Goal: Information Seeking & Learning: Check status

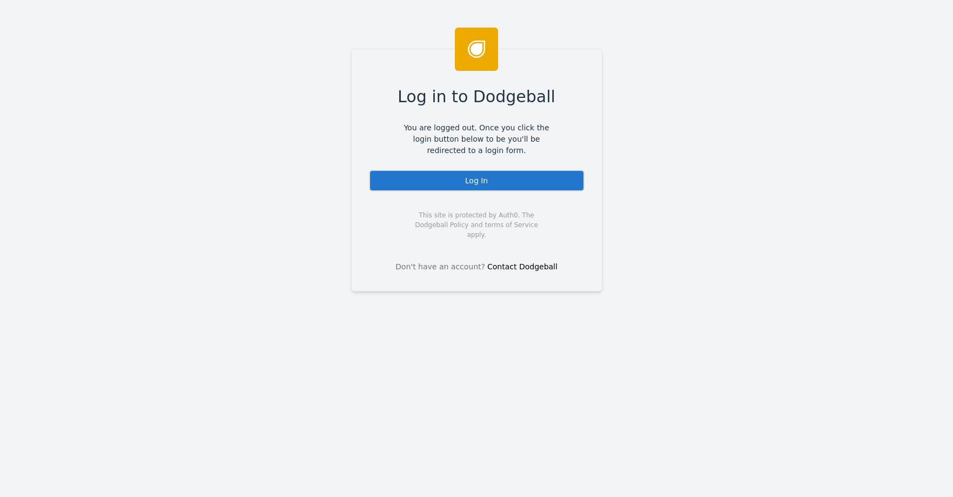
click at [445, 178] on div "Log In" at bounding box center [477, 181] width 216 height 22
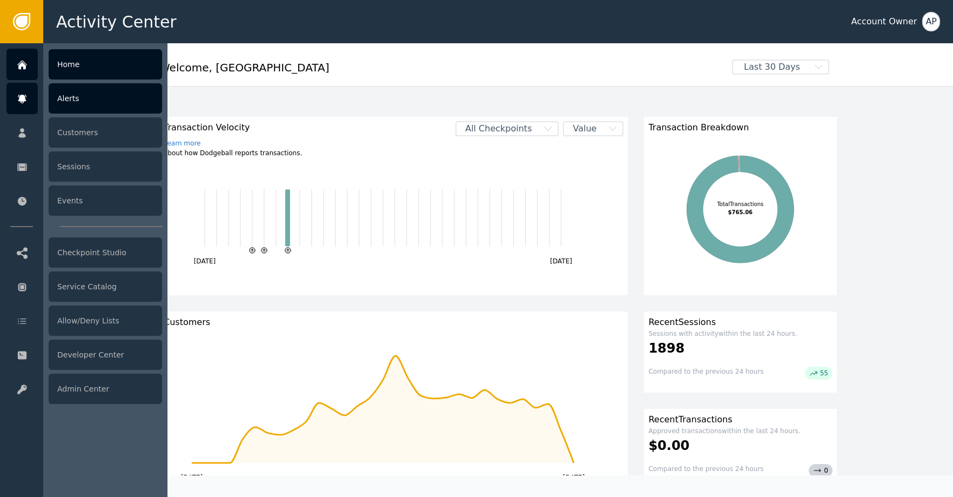
click at [21, 102] on icon at bounding box center [22, 99] width 8 height 9
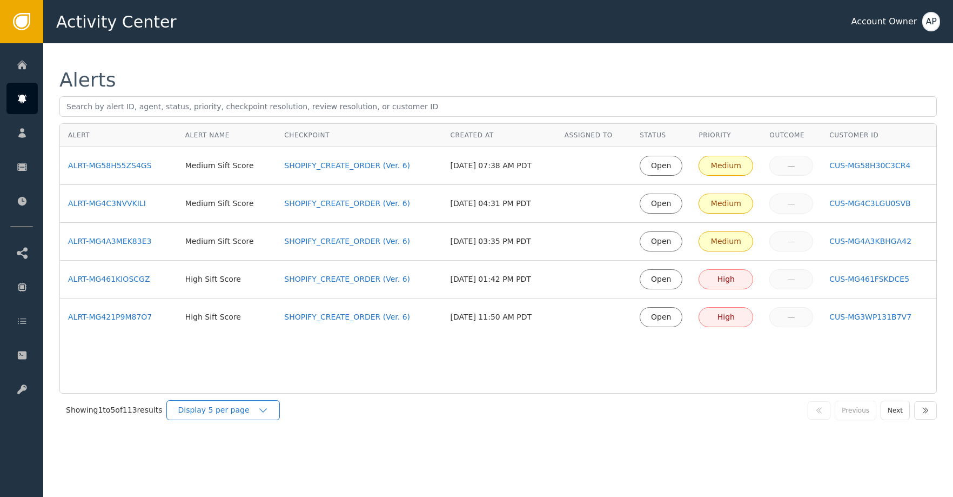
click at [226, 414] on div "Display 5 per page" at bounding box center [218, 409] width 80 height 11
click at [243, 454] on div "Display 25 per page" at bounding box center [226, 454] width 86 height 11
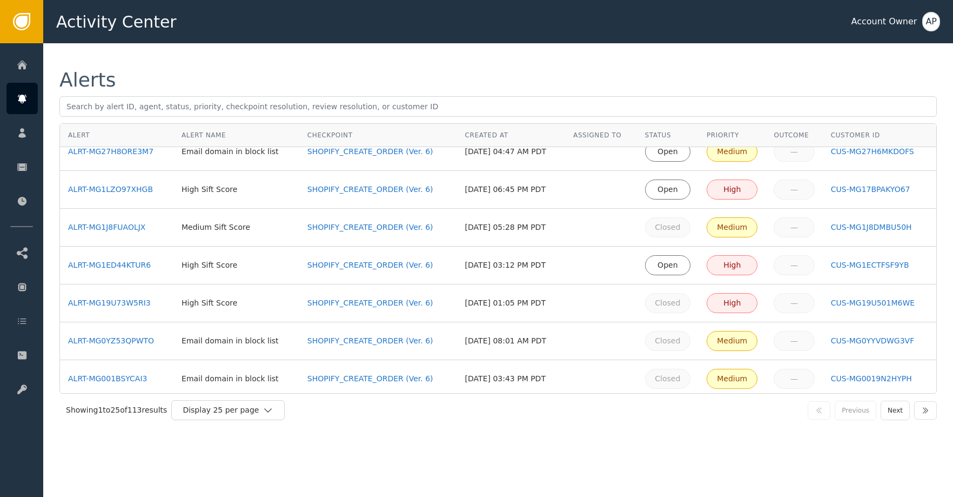
scroll to position [687, 0]
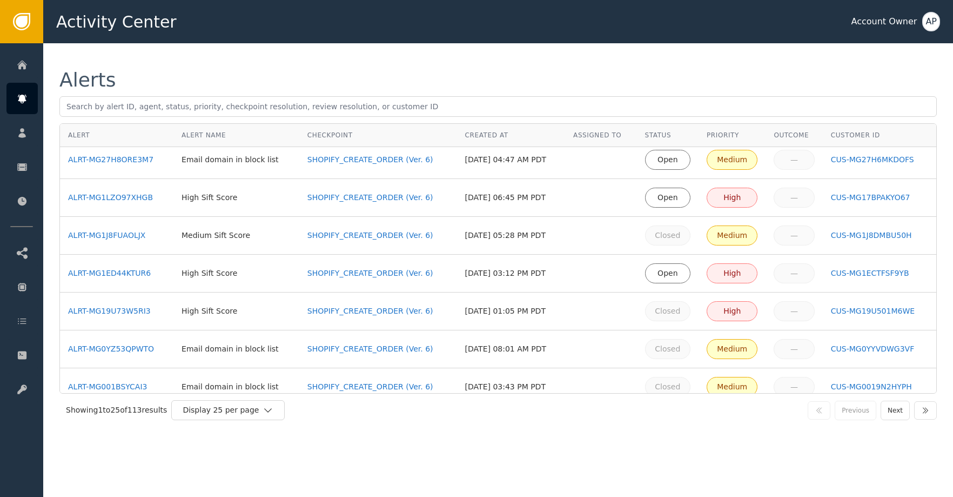
click at [253, 273] on div "High Sift Score" at bounding box center [237, 272] width 110 height 11
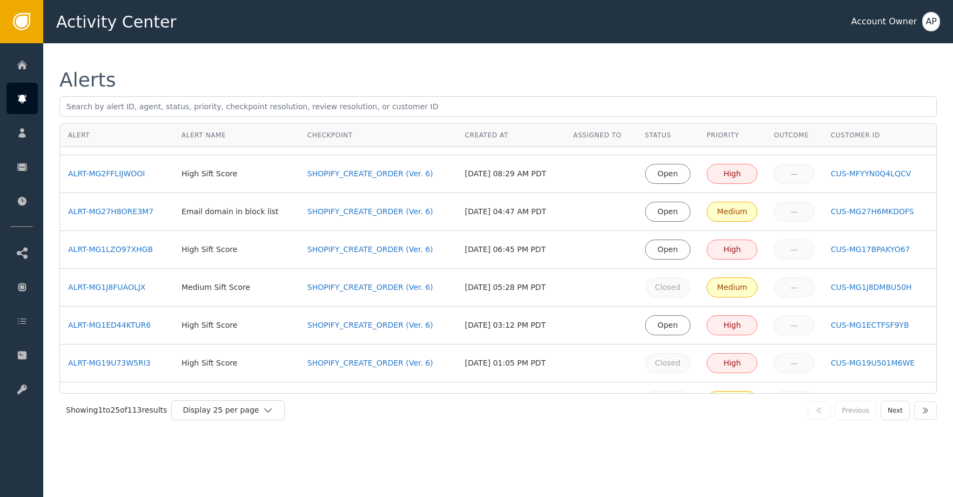
scroll to position [699, 0]
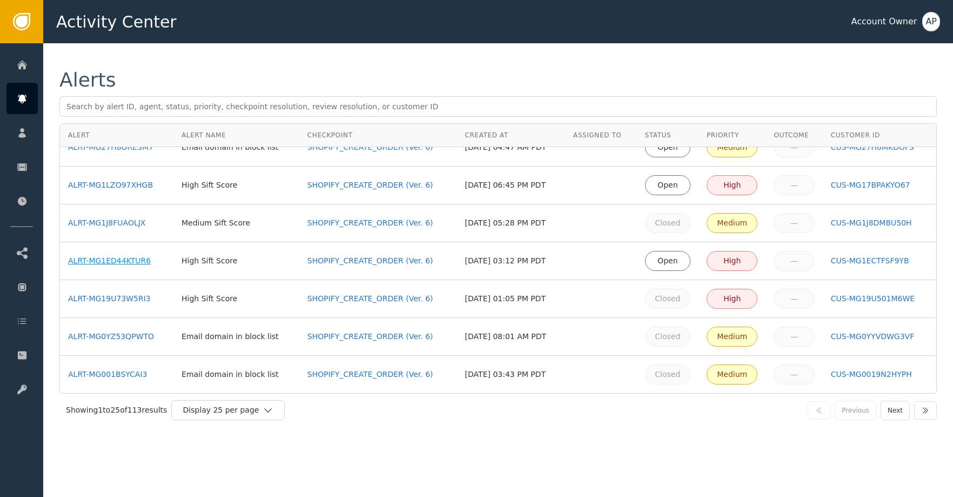
click at [111, 258] on div "ALRT-MG1ED44KTUR6" at bounding box center [116, 260] width 97 height 11
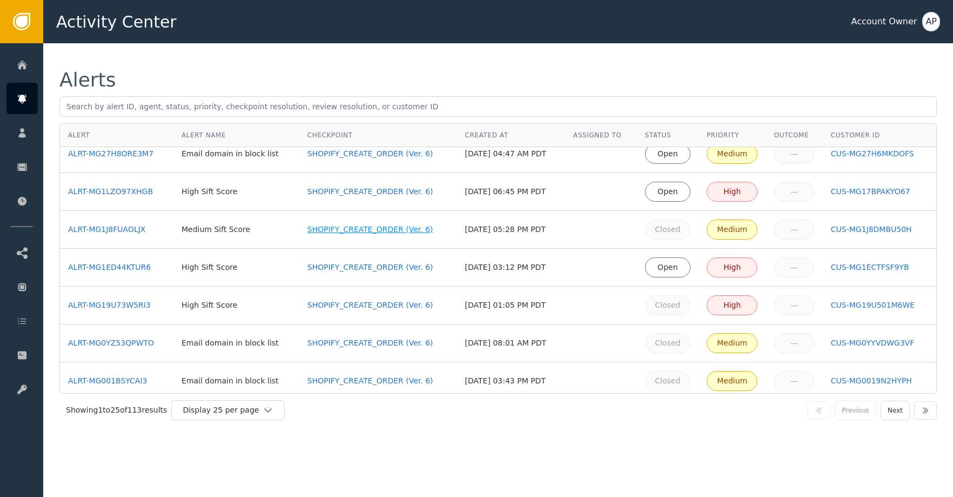
scroll to position [668, 0]
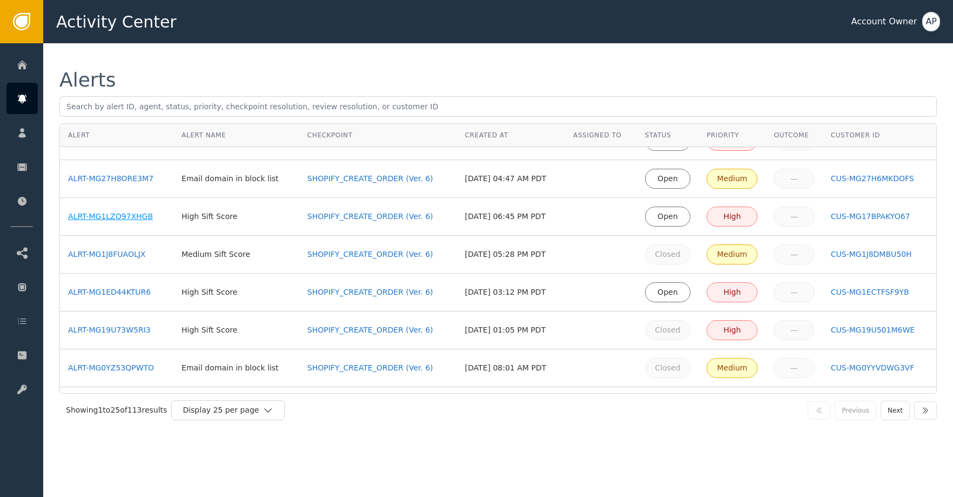
click at [139, 215] on div "ALRT-MG1LZO97XHGB" at bounding box center [116, 216] width 97 height 11
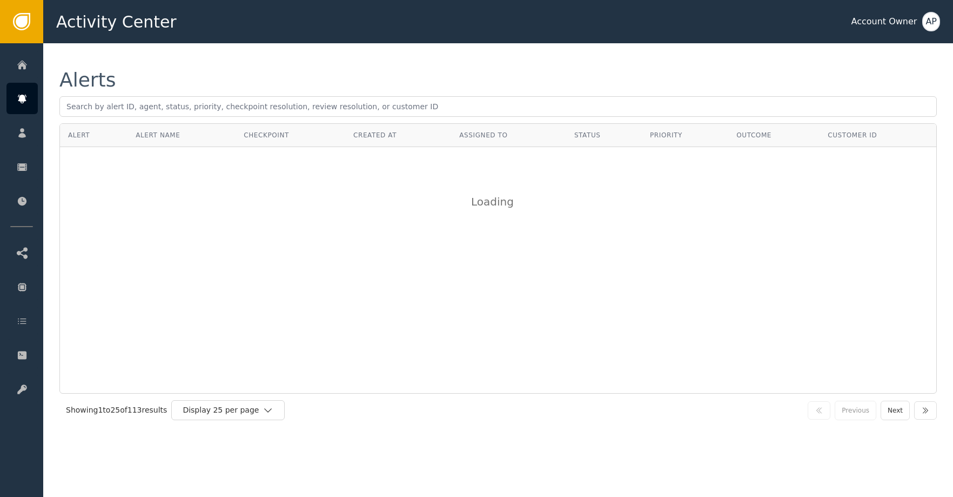
scroll to position [0, 0]
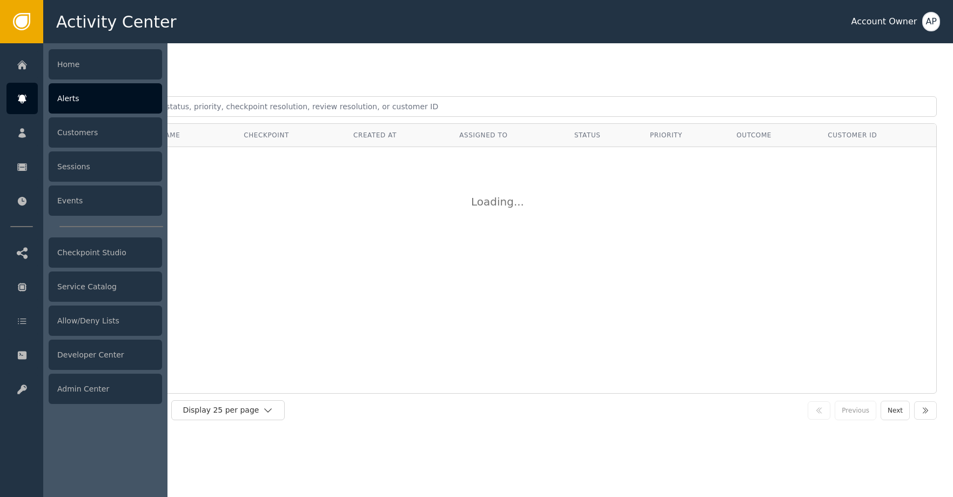
click at [28, 103] on div at bounding box center [21, 98] width 31 height 31
click at [121, 97] on div "Alerts" at bounding box center [105, 98] width 113 height 30
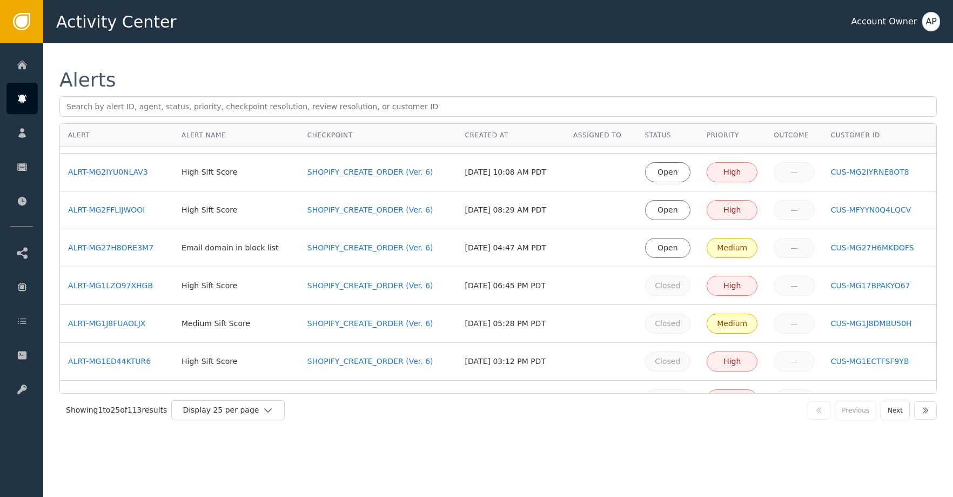
scroll to position [598, 0]
drag, startPoint x: 126, startPoint y: 171, endPoint x: 140, endPoint y: 154, distance: 21.9
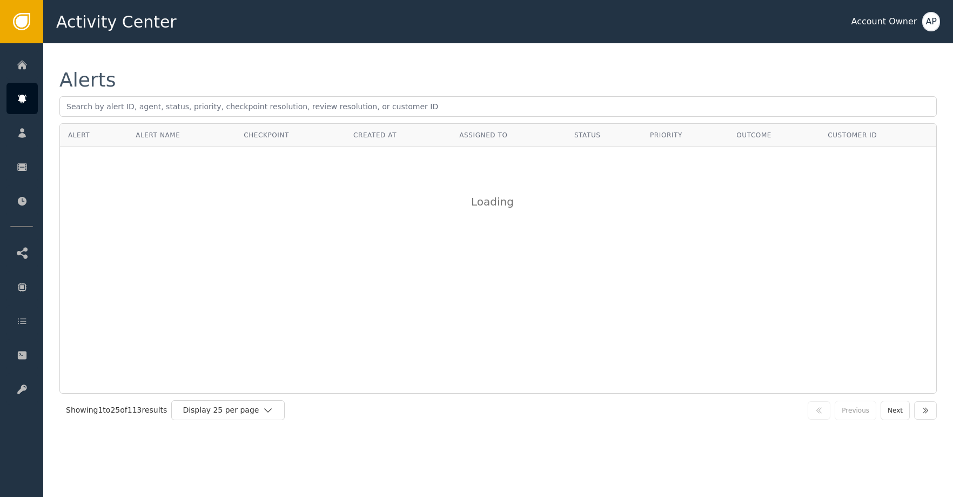
scroll to position [0, 0]
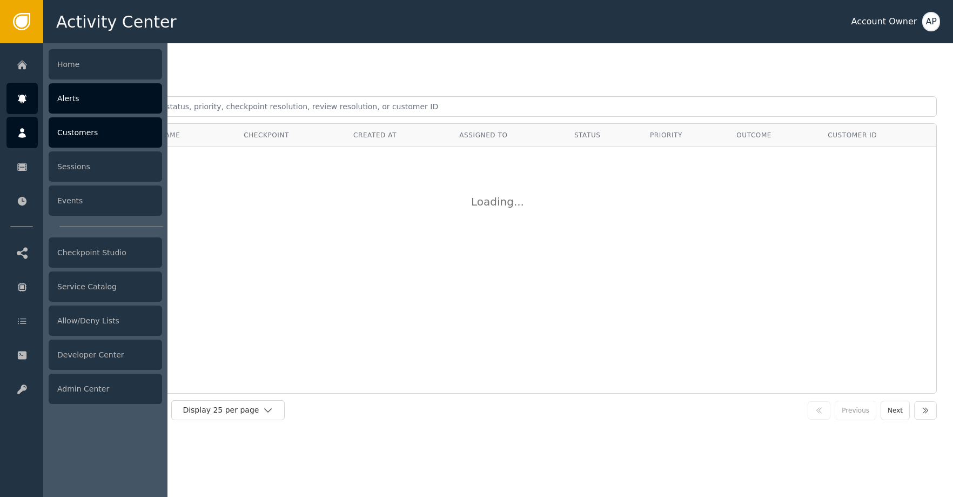
click at [29, 133] on div at bounding box center [21, 132] width 31 height 31
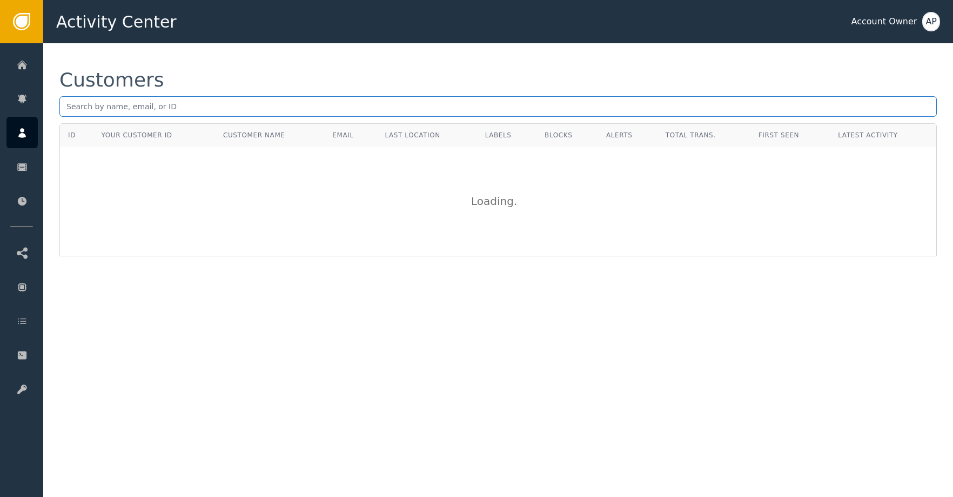
click at [167, 103] on input "text" at bounding box center [498, 106] width 878 height 21
paste input "Campbell6203@gmail.com"
type input "Campbell6203@gmail.com"
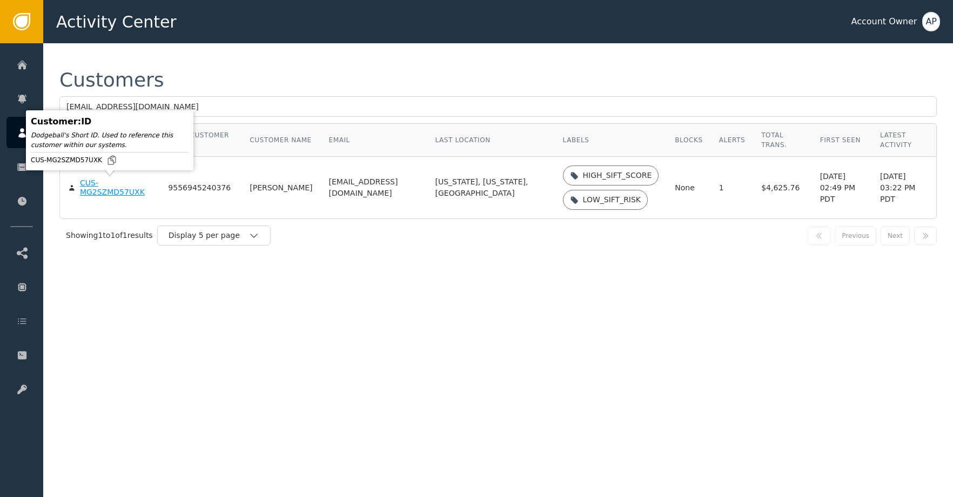
click at [127, 191] on div "CUS-MG2SZMD57UXK" at bounding box center [116, 187] width 72 height 19
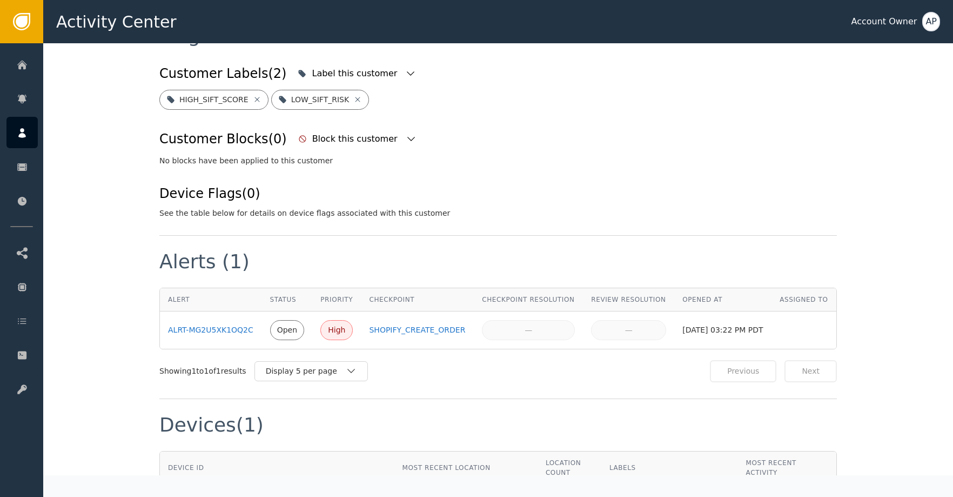
scroll to position [351, 0]
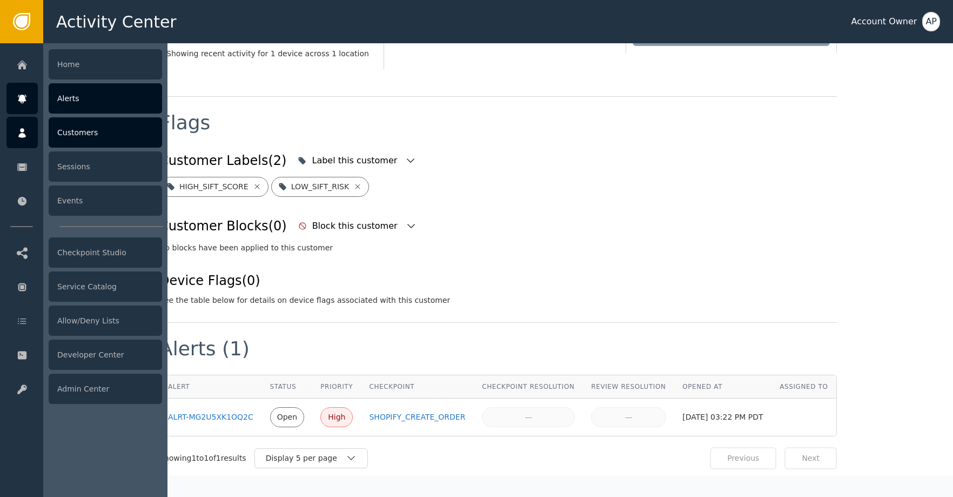
click at [19, 97] on icon at bounding box center [22, 99] width 11 height 12
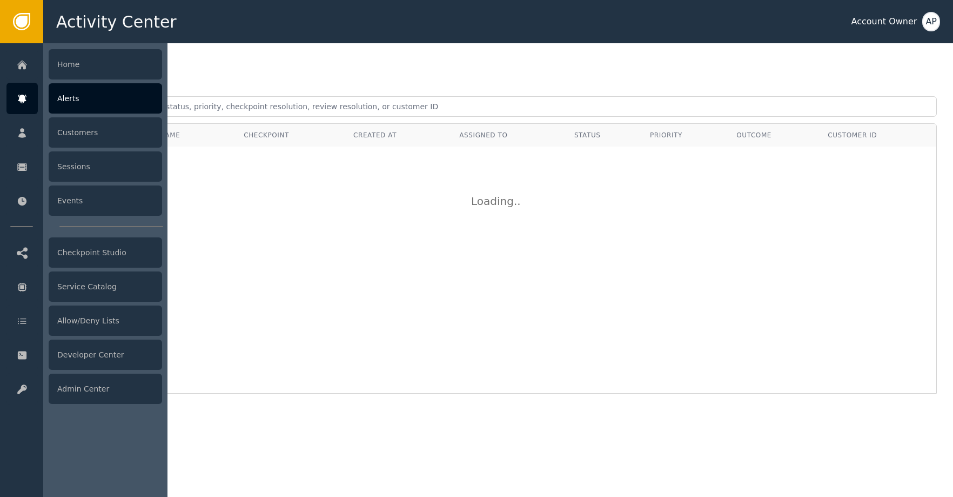
click at [144, 108] on div "Alerts" at bounding box center [105, 98] width 113 height 30
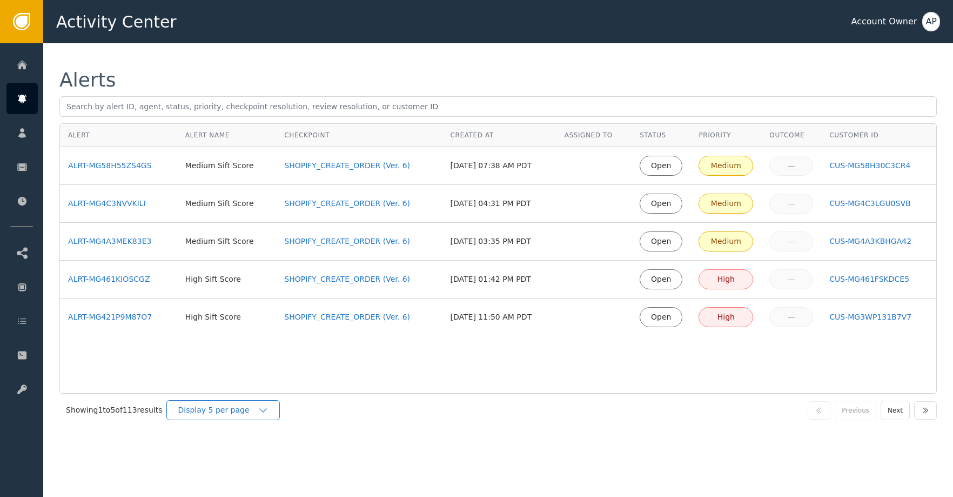
drag, startPoint x: 192, startPoint y: 404, endPoint x: 198, endPoint y: 406, distance: 6.3
click at [193, 403] on div "Display 5 per page" at bounding box center [222, 410] width 113 height 20
click at [223, 463] on div "Display 25 per page" at bounding box center [226, 454] width 108 height 21
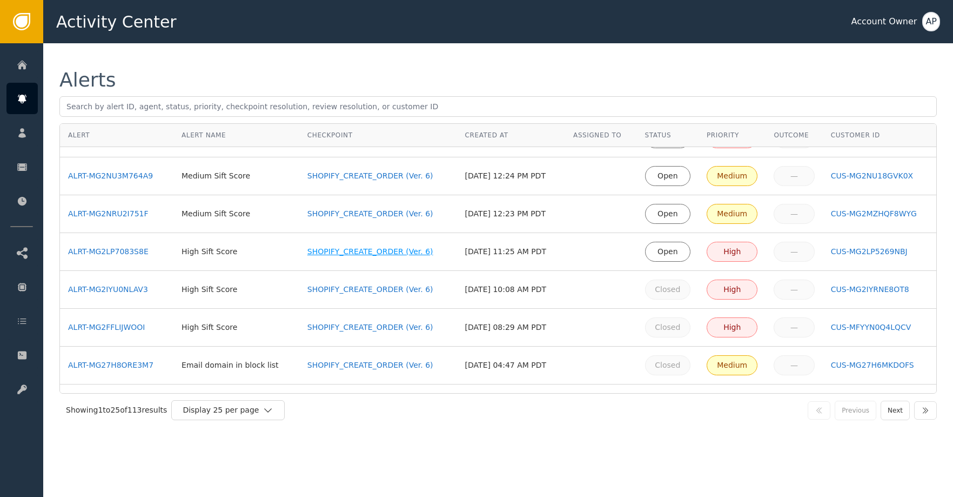
scroll to position [442, 0]
